Goal: Information Seeking & Learning: Learn about a topic

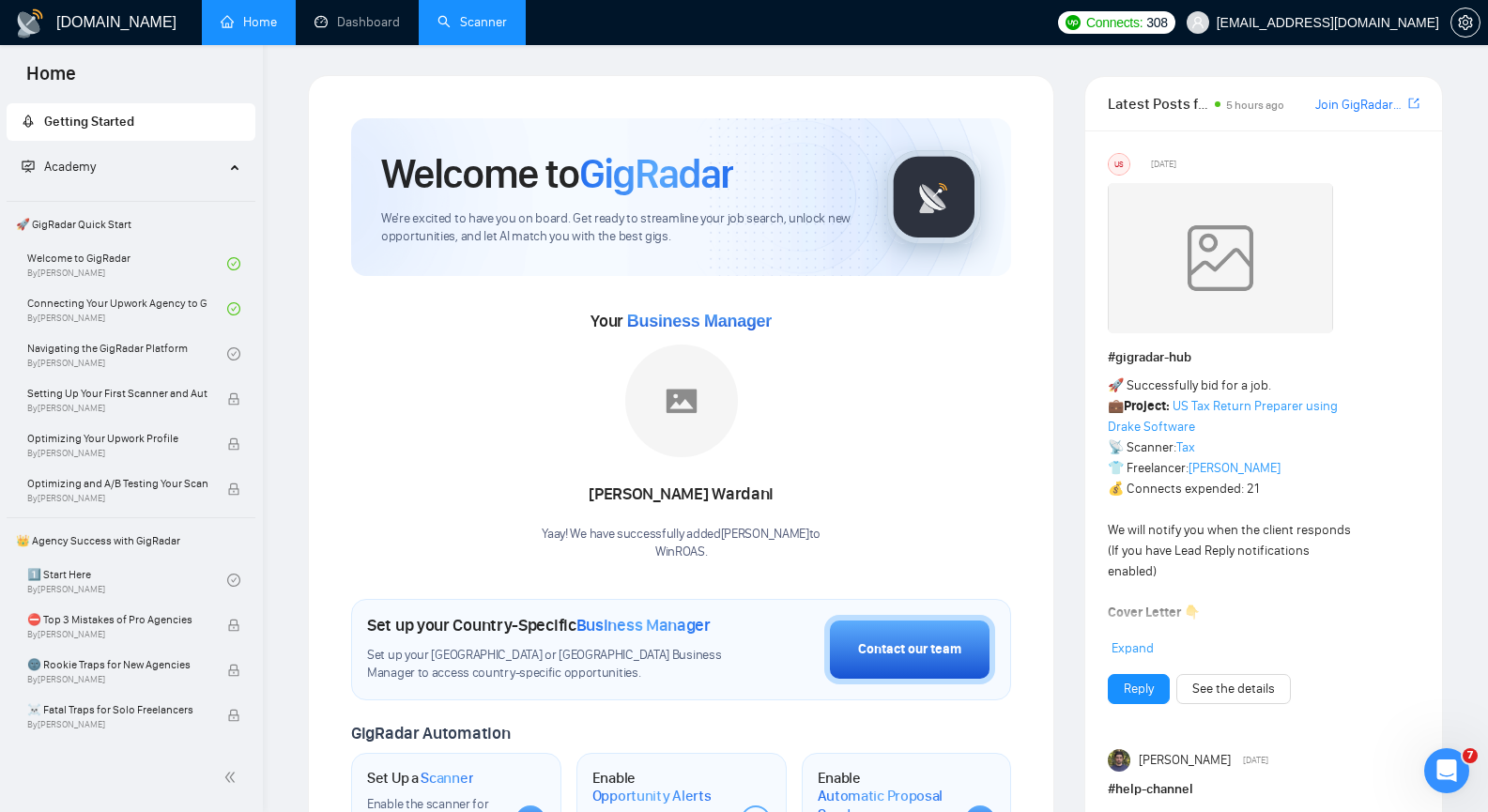
click at [467, 20] on link "Scanner" at bounding box center [472, 22] width 70 height 16
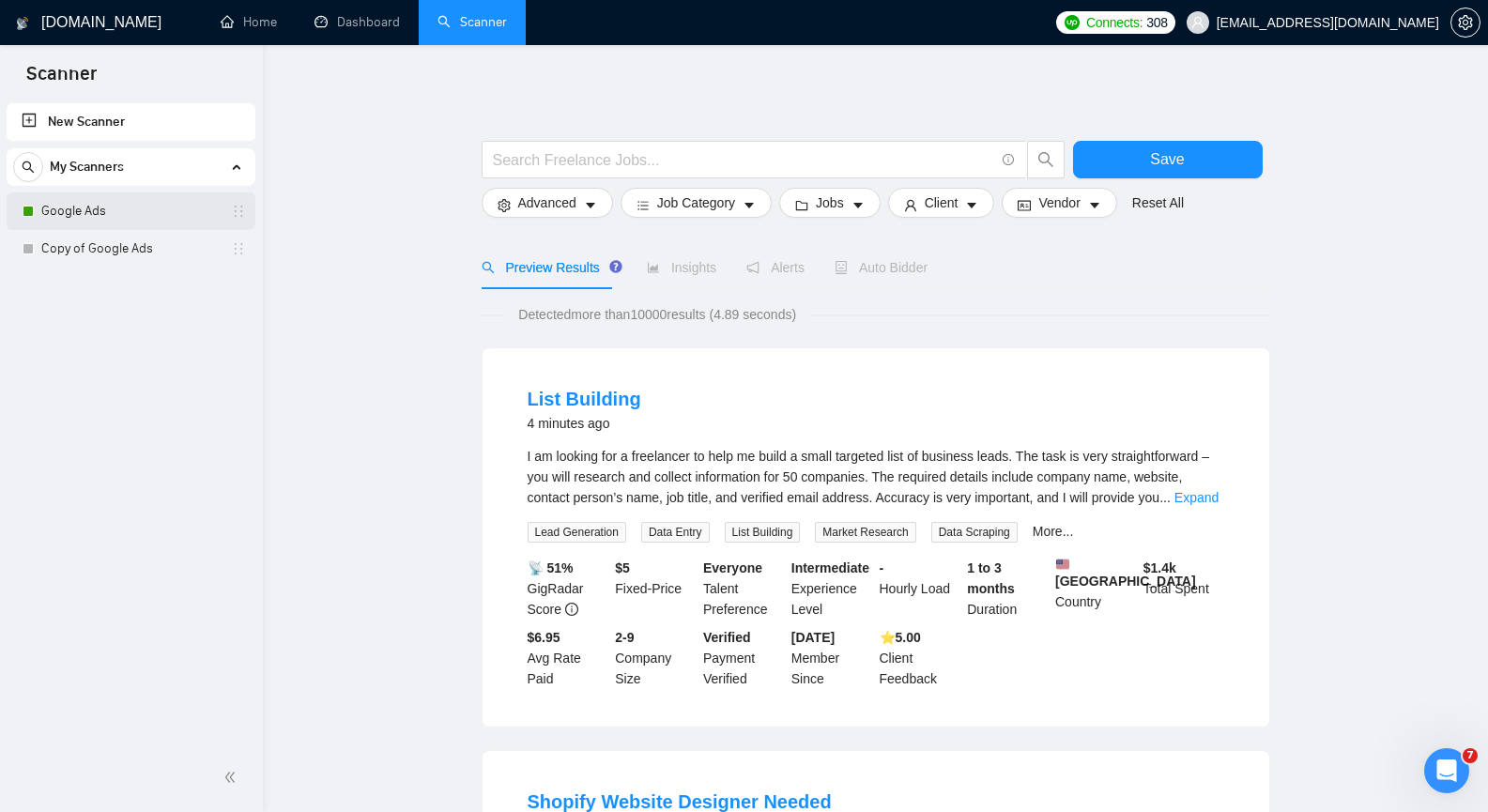
click at [55, 206] on link "Google Ads" at bounding box center [130, 211] width 178 height 37
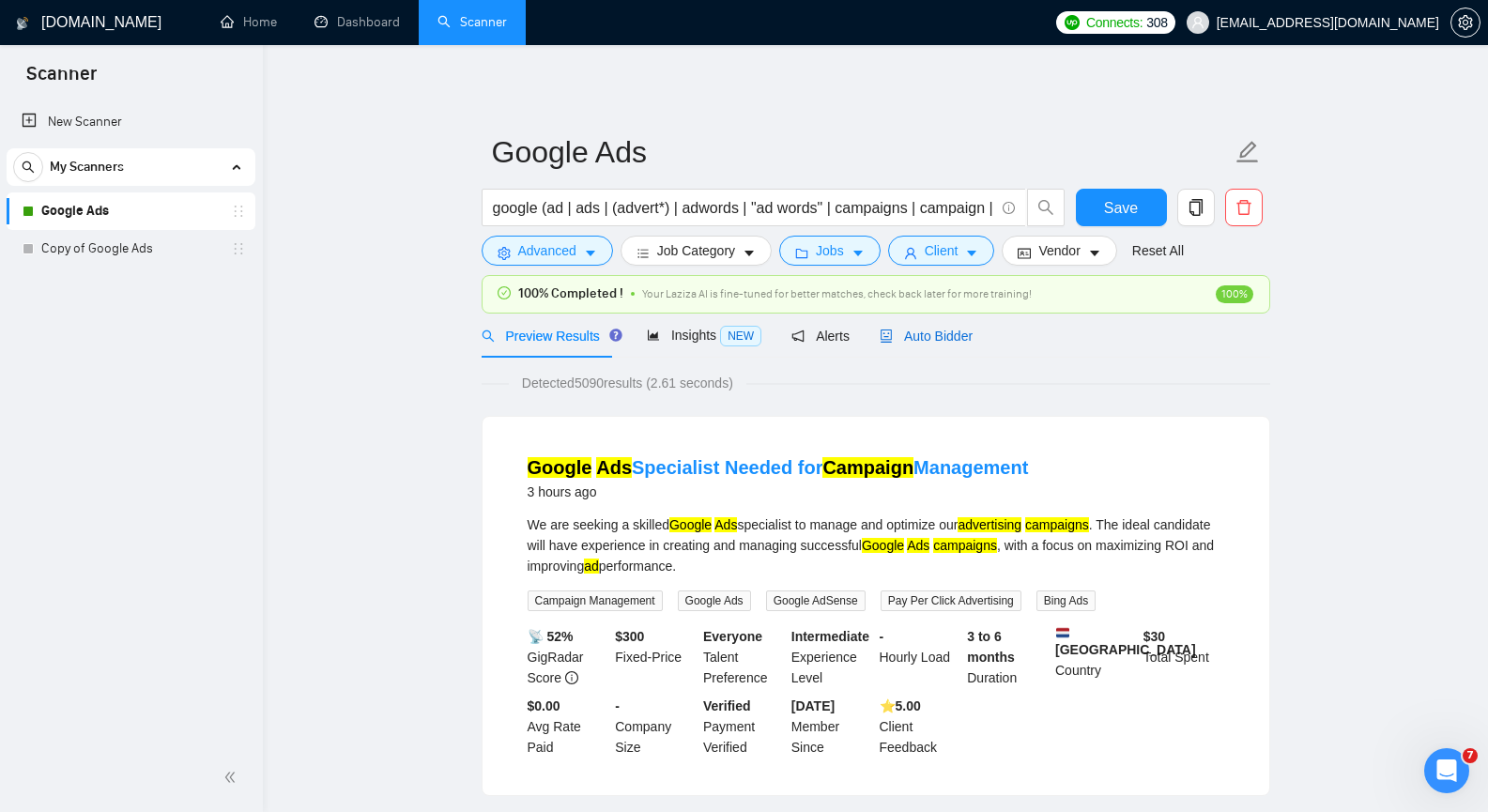
click at [940, 338] on span "Auto Bidder" at bounding box center [927, 336] width 93 height 15
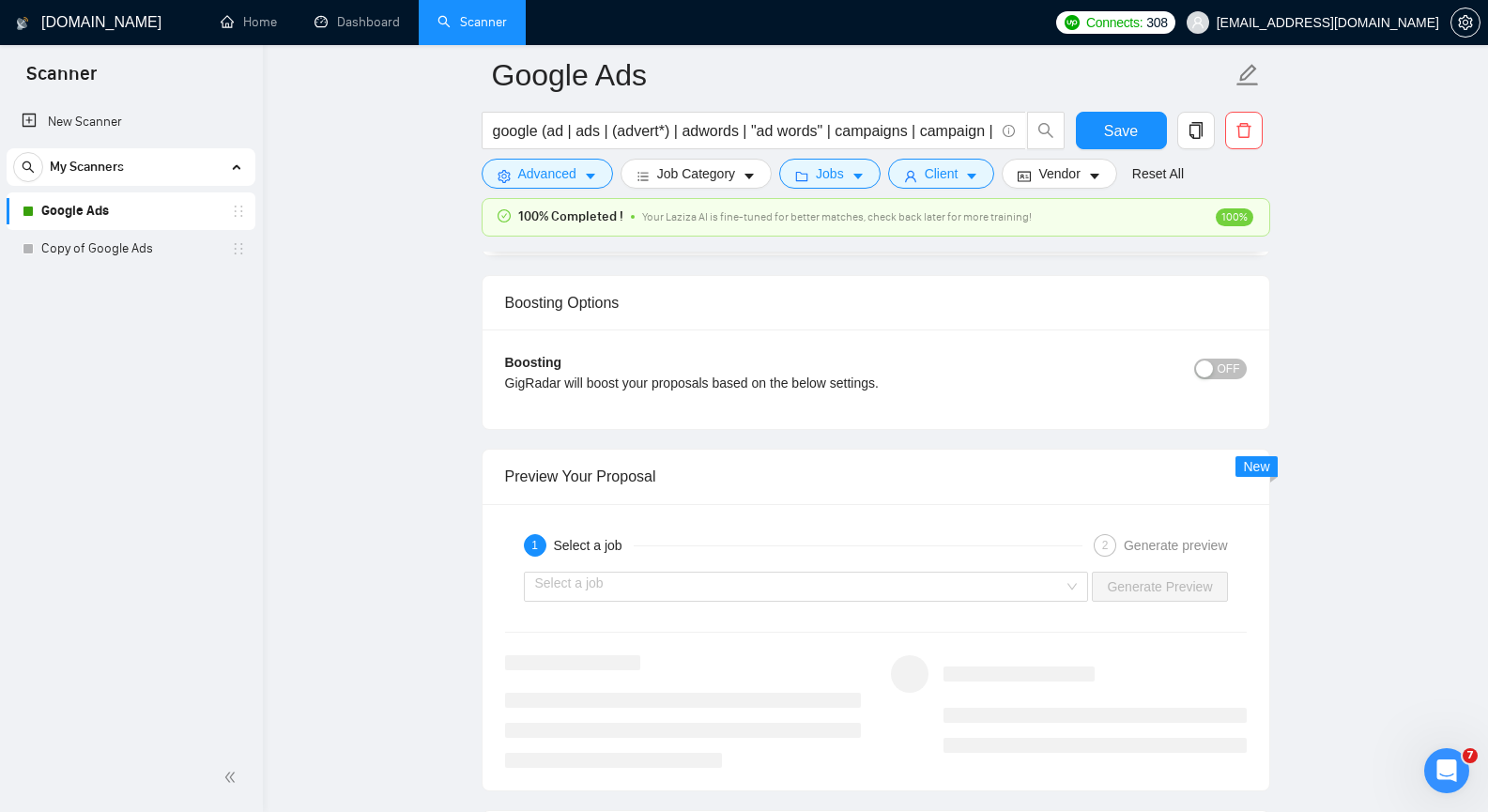
scroll to position [3380, 0]
click at [353, 30] on link "Dashboard" at bounding box center [357, 22] width 86 height 16
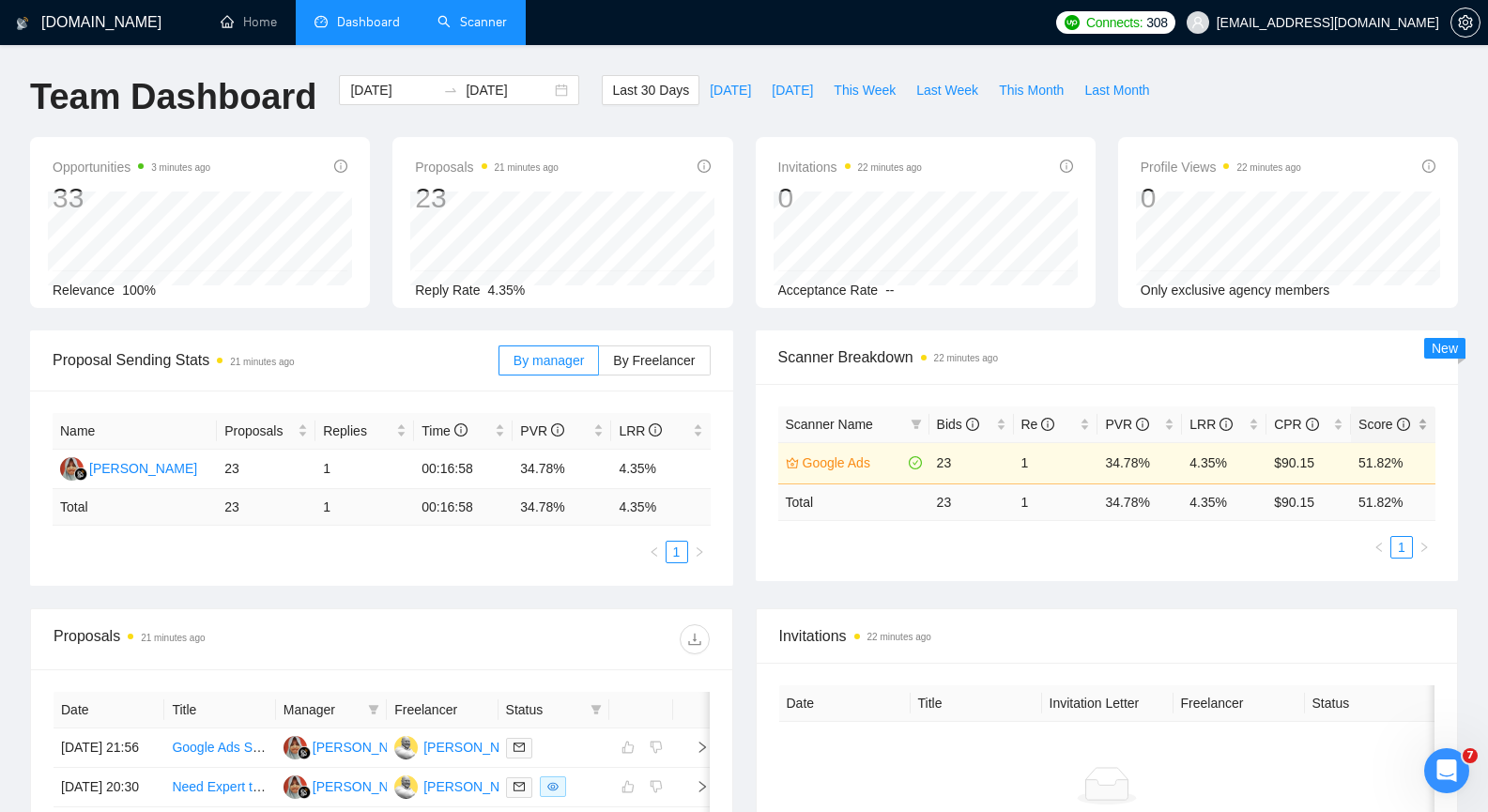
click at [1423, 423] on div "Score" at bounding box center [1393, 424] width 70 height 21
click at [1423, 432] on div "Score" at bounding box center [1393, 424] width 70 height 21
click at [1425, 419] on div "Score" at bounding box center [1393, 424] width 70 height 21
click at [249, 14] on link "Home" at bounding box center [248, 22] width 56 height 16
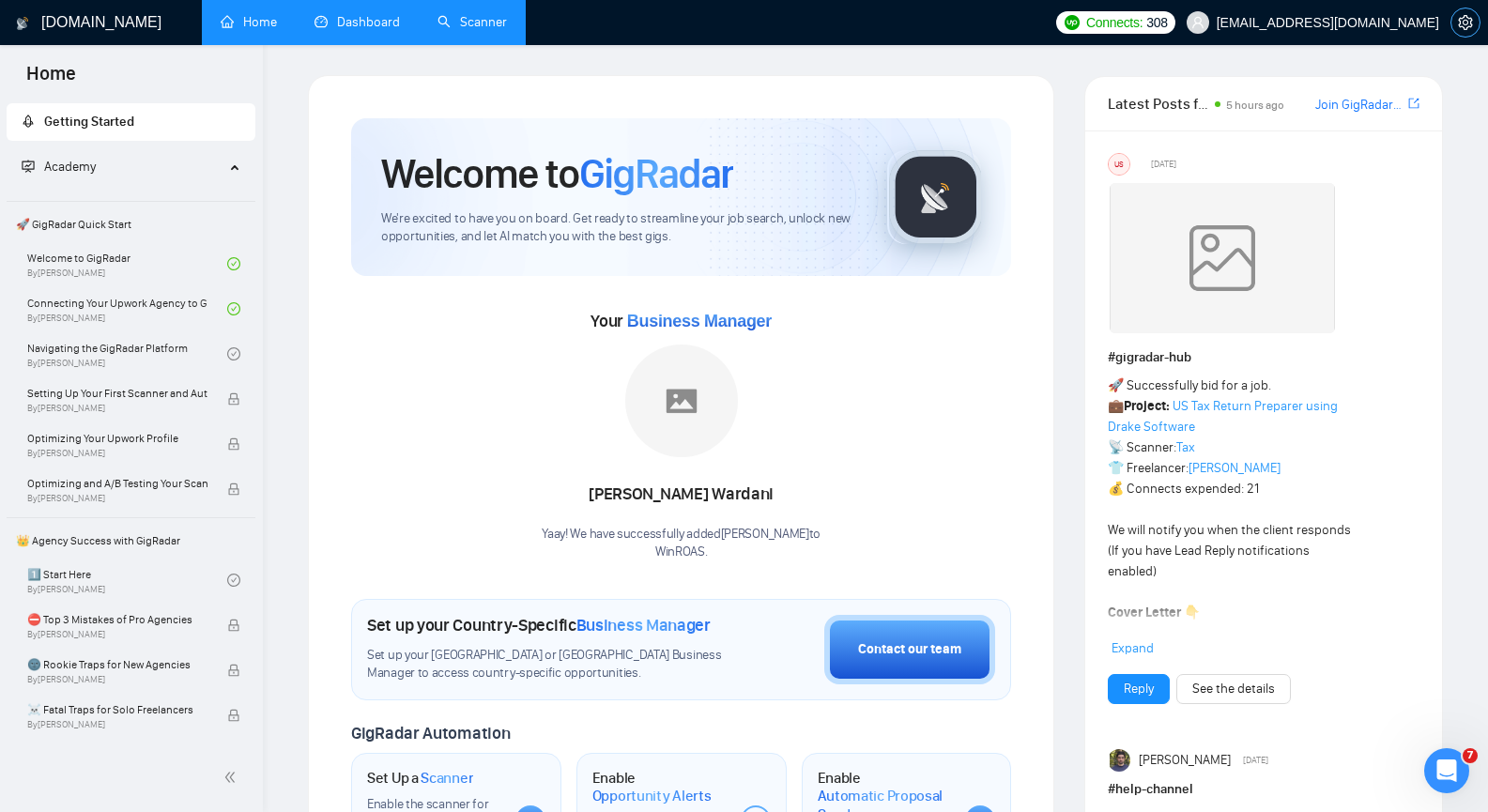
click at [1474, 28] on span "setting" at bounding box center [1466, 23] width 29 height 15
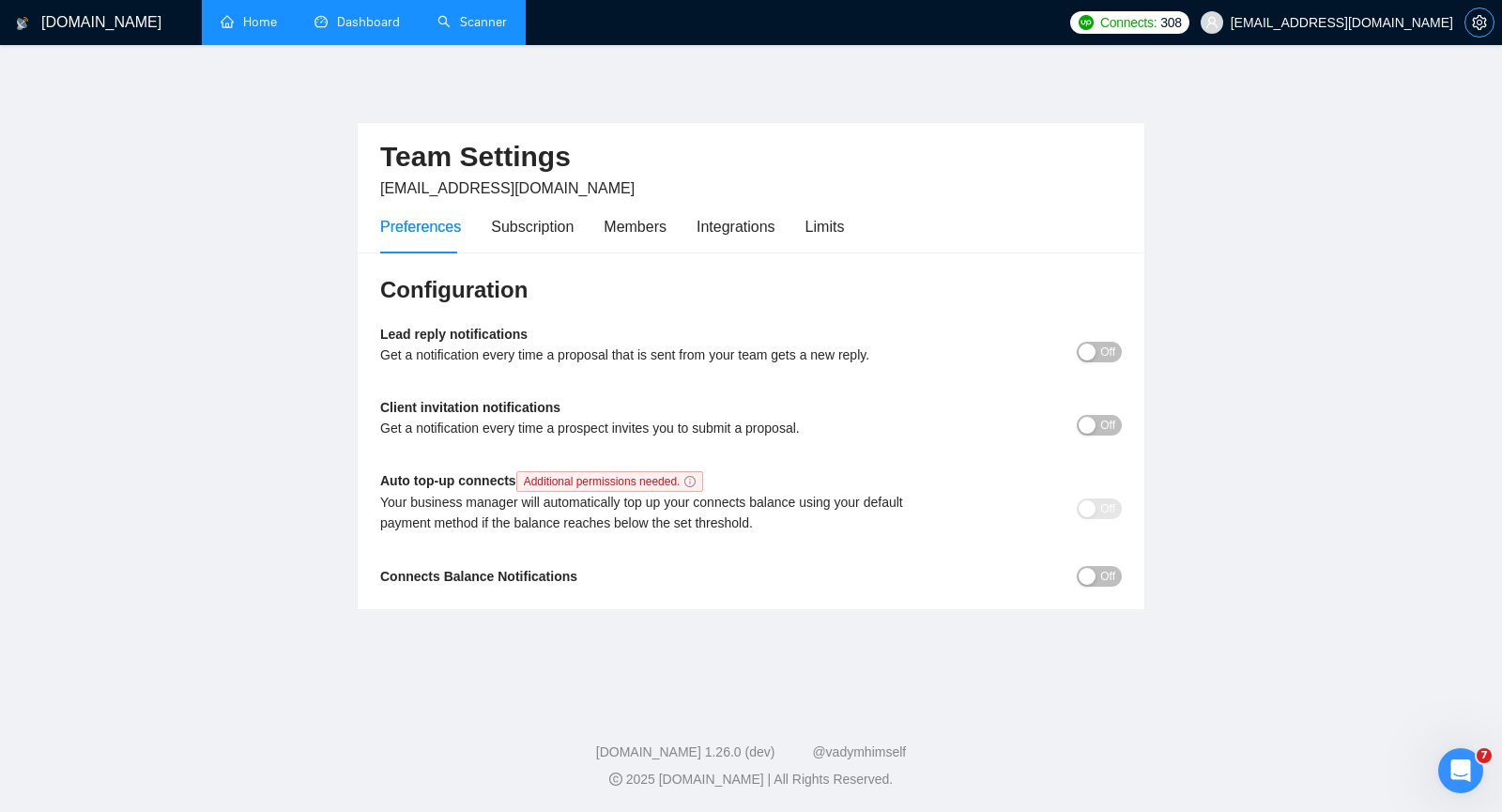
click at [1473, 28] on icon "setting" at bounding box center [1478, 23] width 14 height 15
click at [248, 30] on link "Home" at bounding box center [248, 22] width 56 height 16
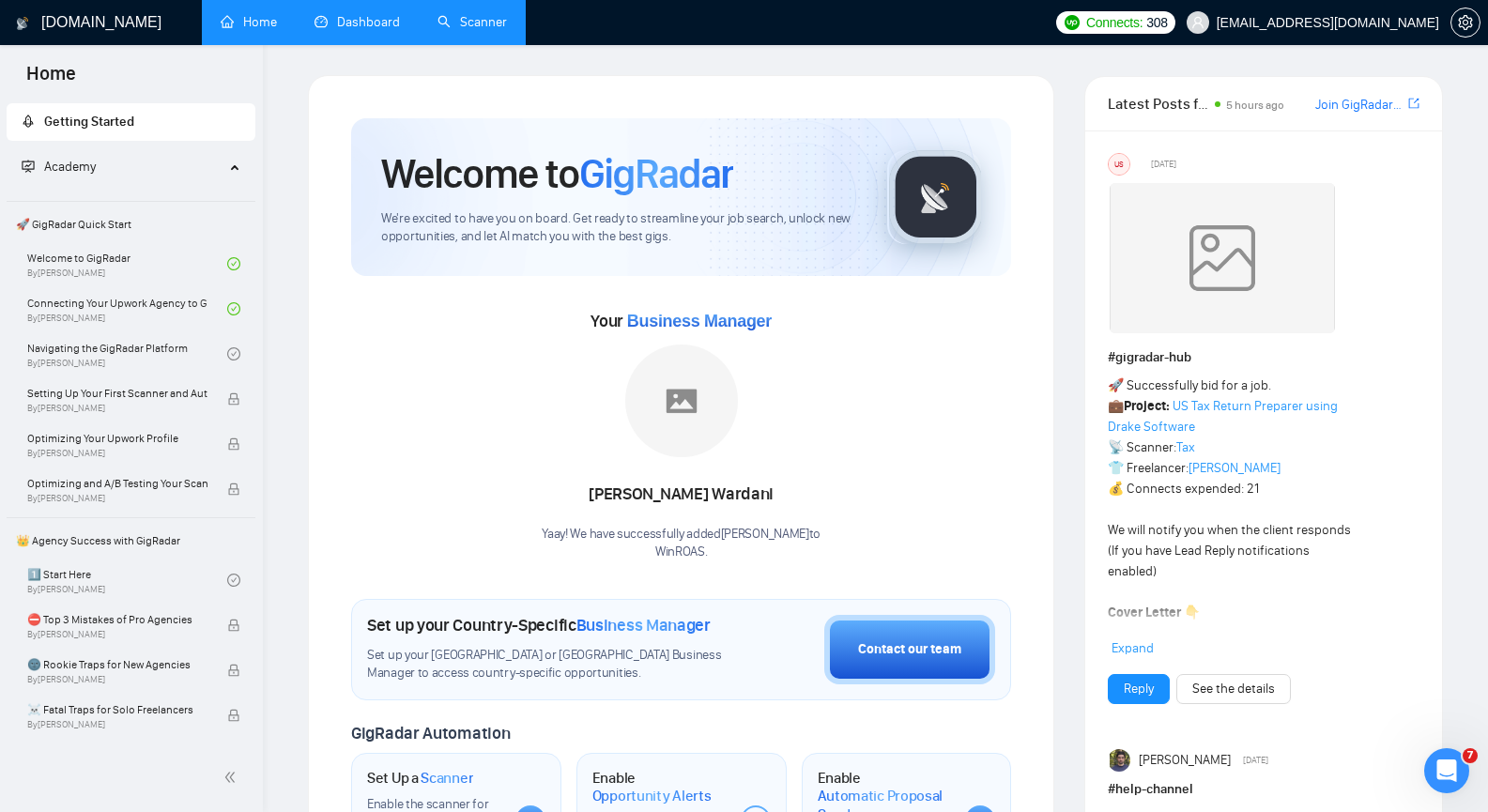
click at [232, 165] on icon at bounding box center [236, 165] width 10 height 0
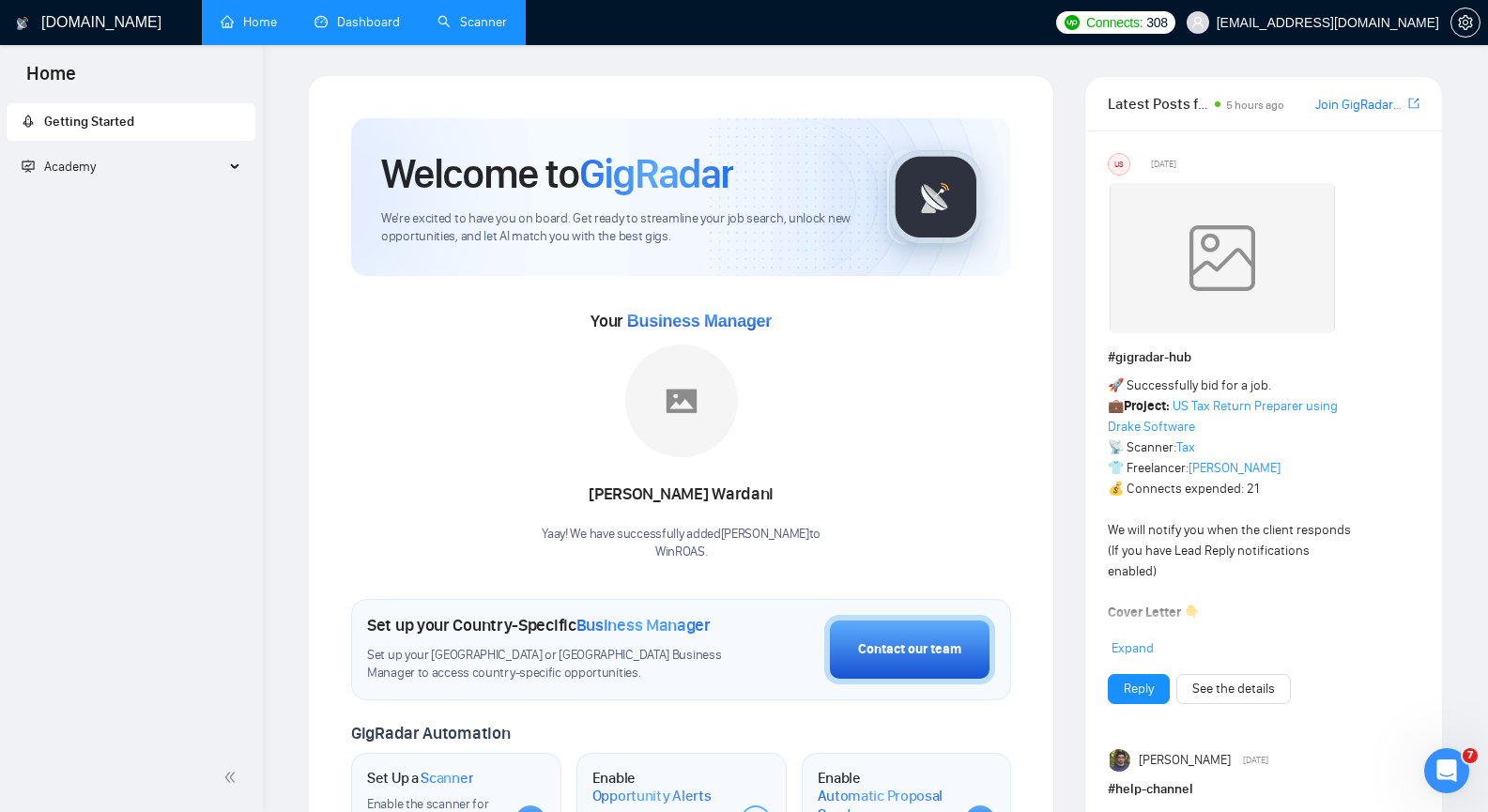
click at [226, 169] on div "Academy" at bounding box center [132, 167] width 250 height 37
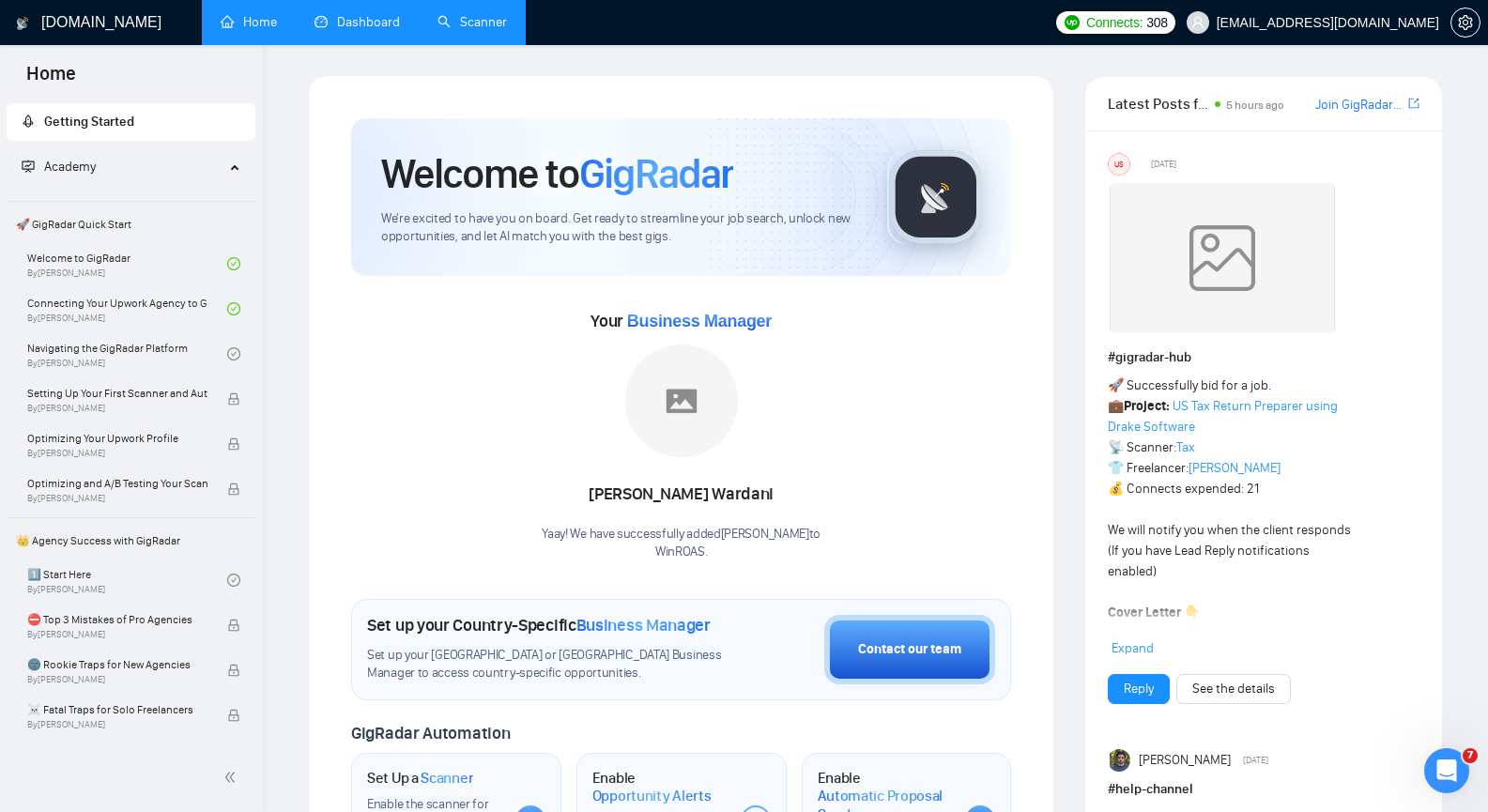
click at [73, 176] on span "Academy" at bounding box center [123, 167] width 203 height 37
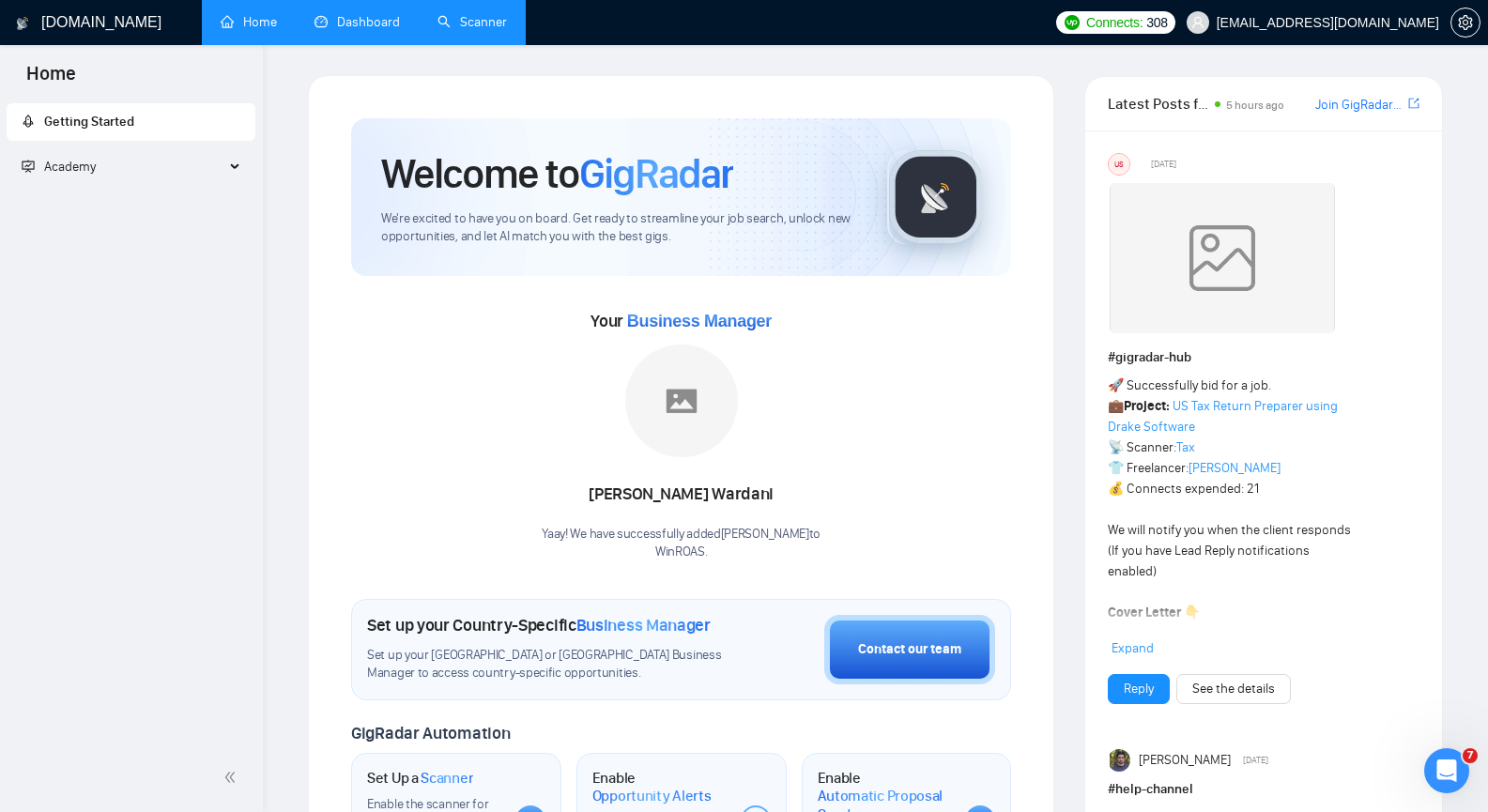
click at [91, 169] on span "Academy" at bounding box center [70, 166] width 51 height 16
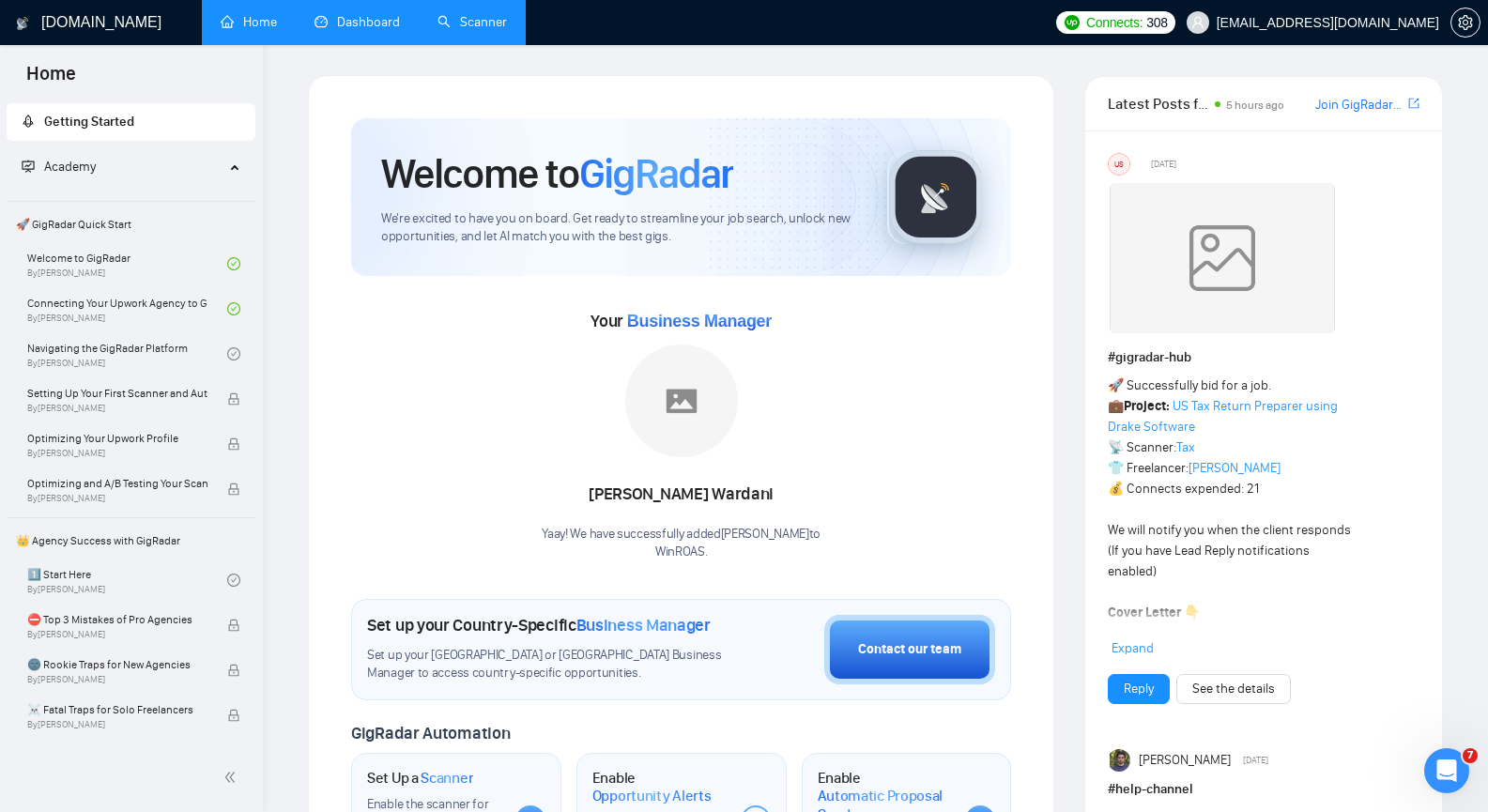
click at [62, 227] on span "🚀 GigRadar Quick Start" at bounding box center [131, 224] width 245 height 37
click at [104, 263] on link "Welcome to GigRadar By [PERSON_NAME]" at bounding box center [128, 263] width 200 height 41
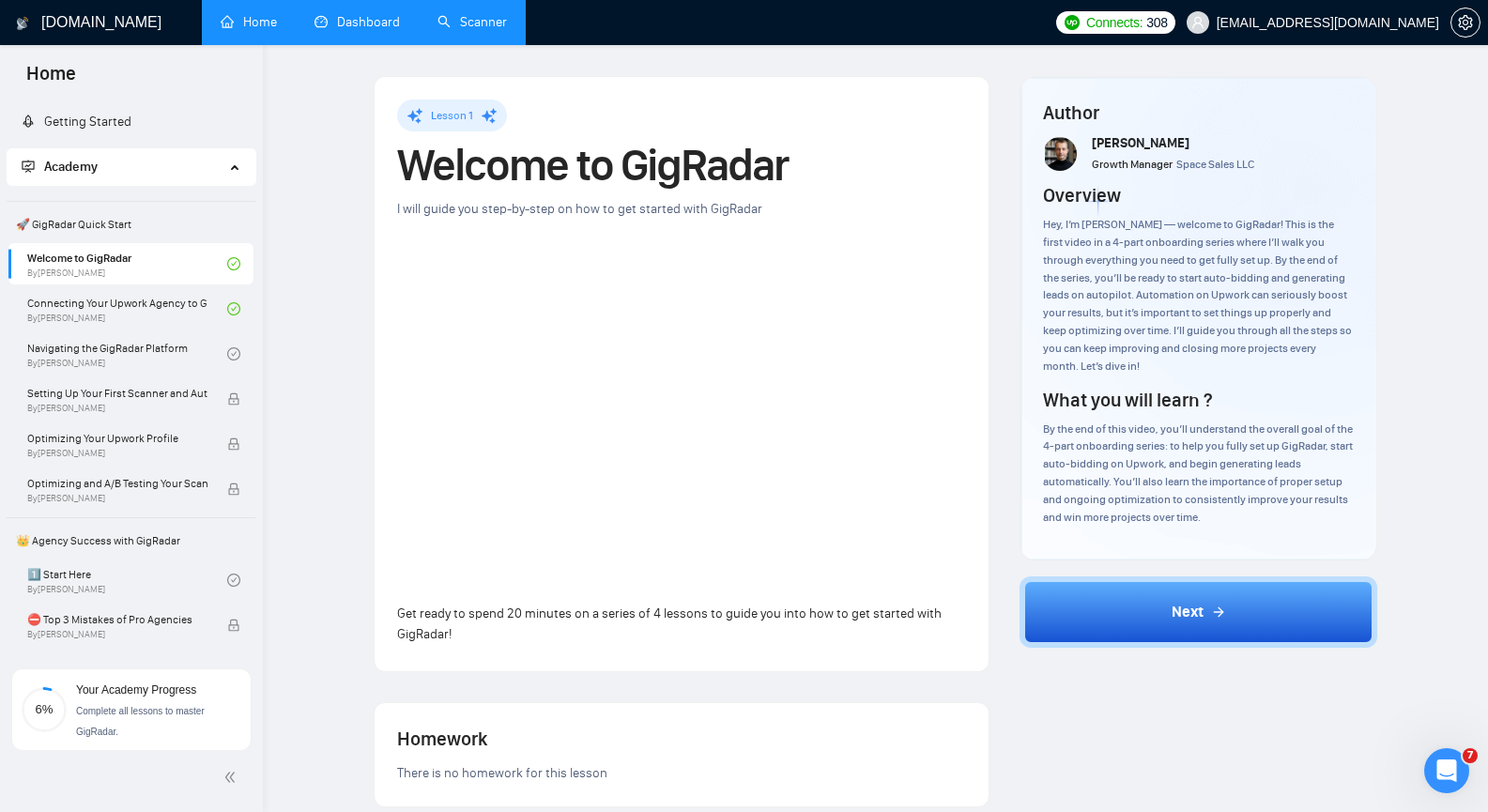
click at [111, 219] on span "🚀 GigRadar Quick Start" at bounding box center [131, 224] width 245 height 37
